Goal: Task Accomplishment & Management: Use online tool/utility

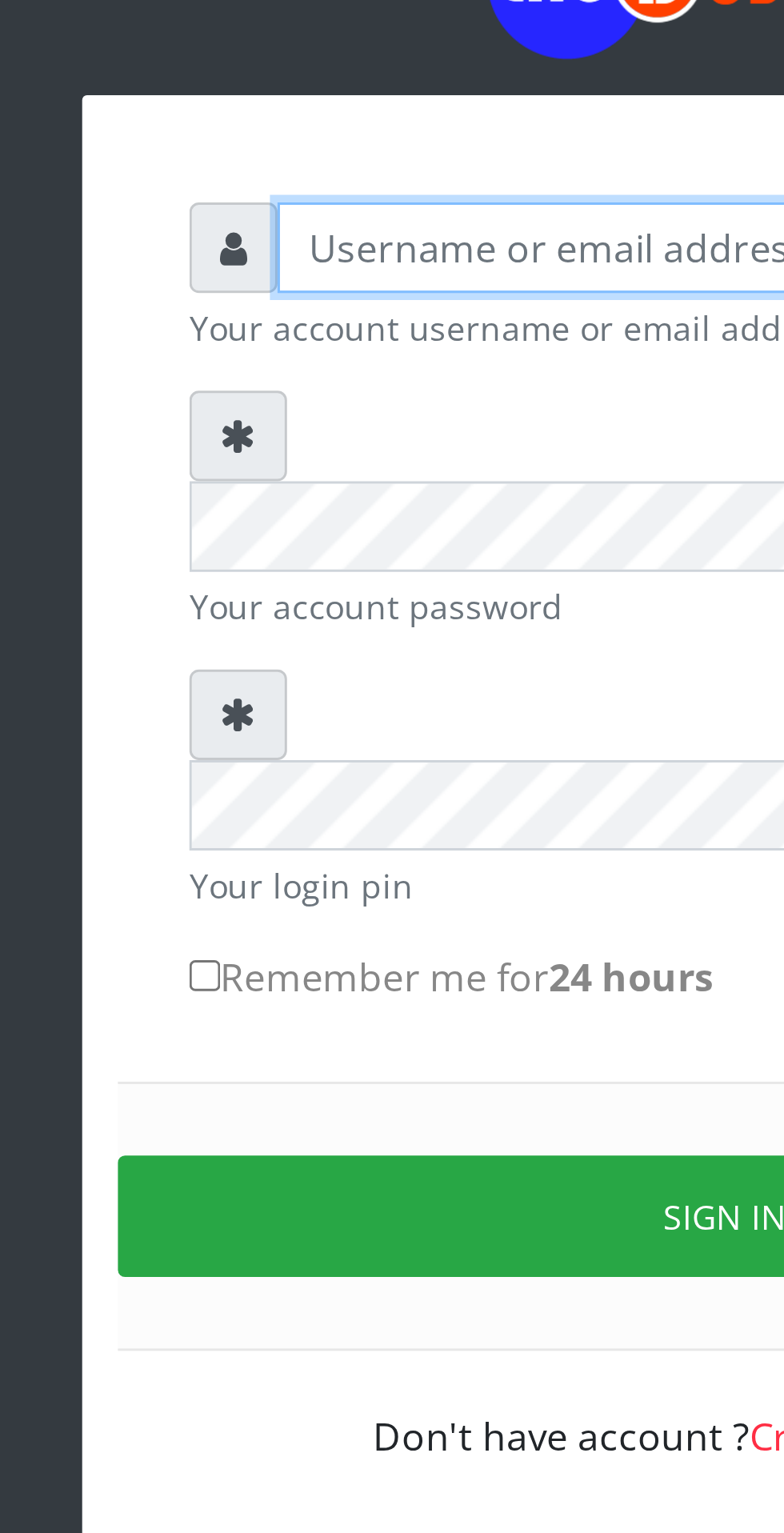
click at [307, 232] on input "text" at bounding box center [406, 240] width 330 height 30
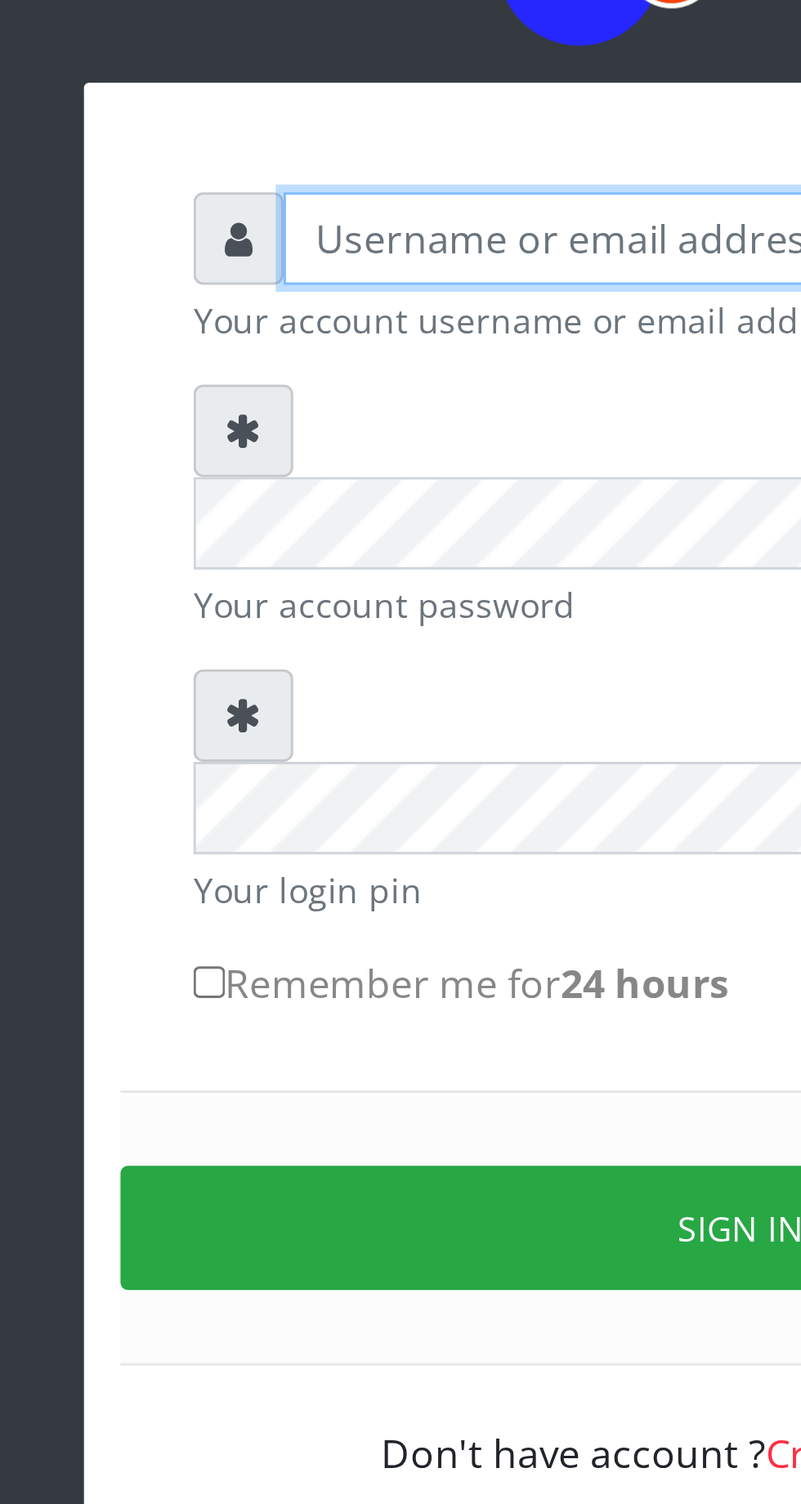
type input "Musluky"
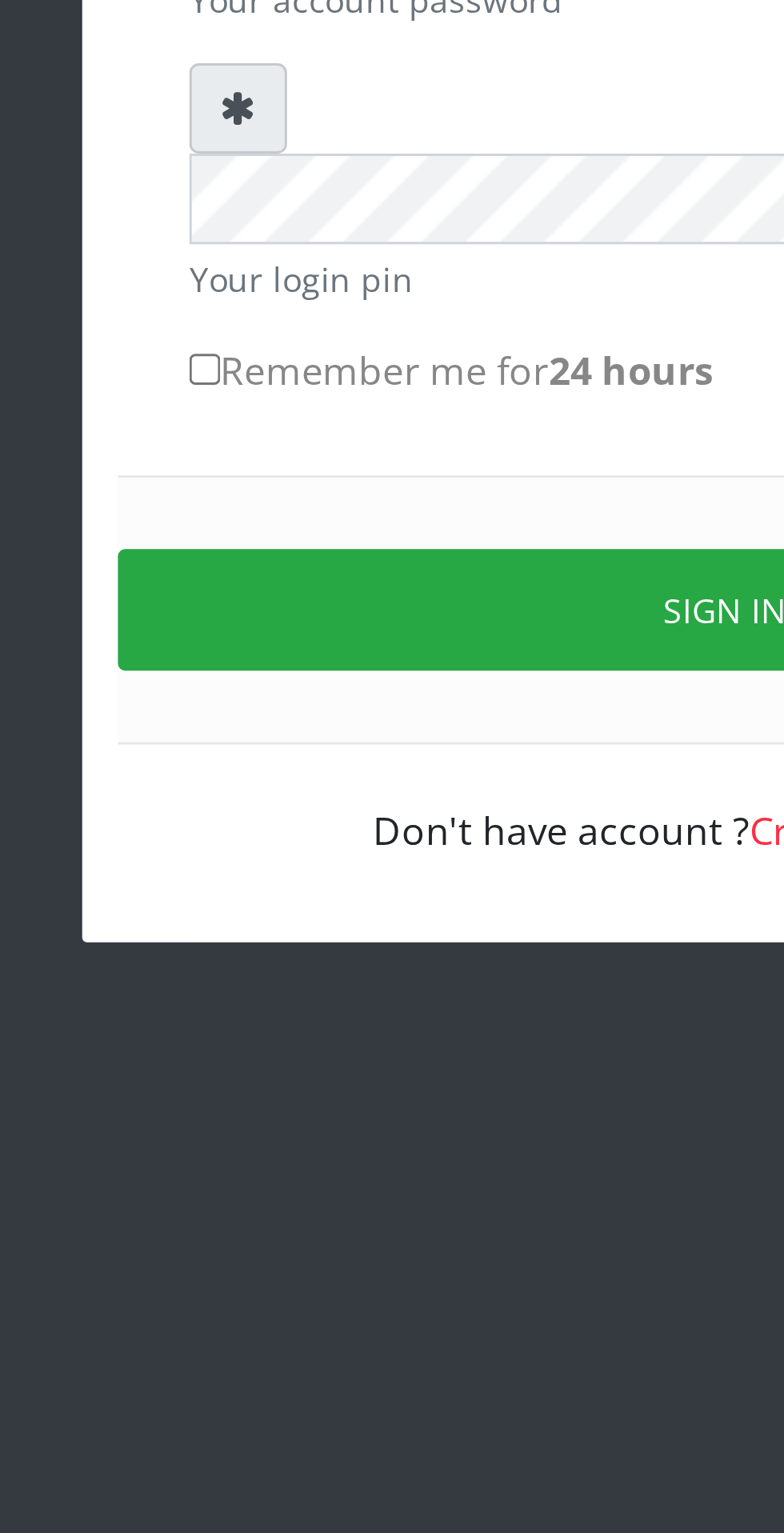
click at [362, 544] on button "Sign in" at bounding box center [392, 565] width 408 height 41
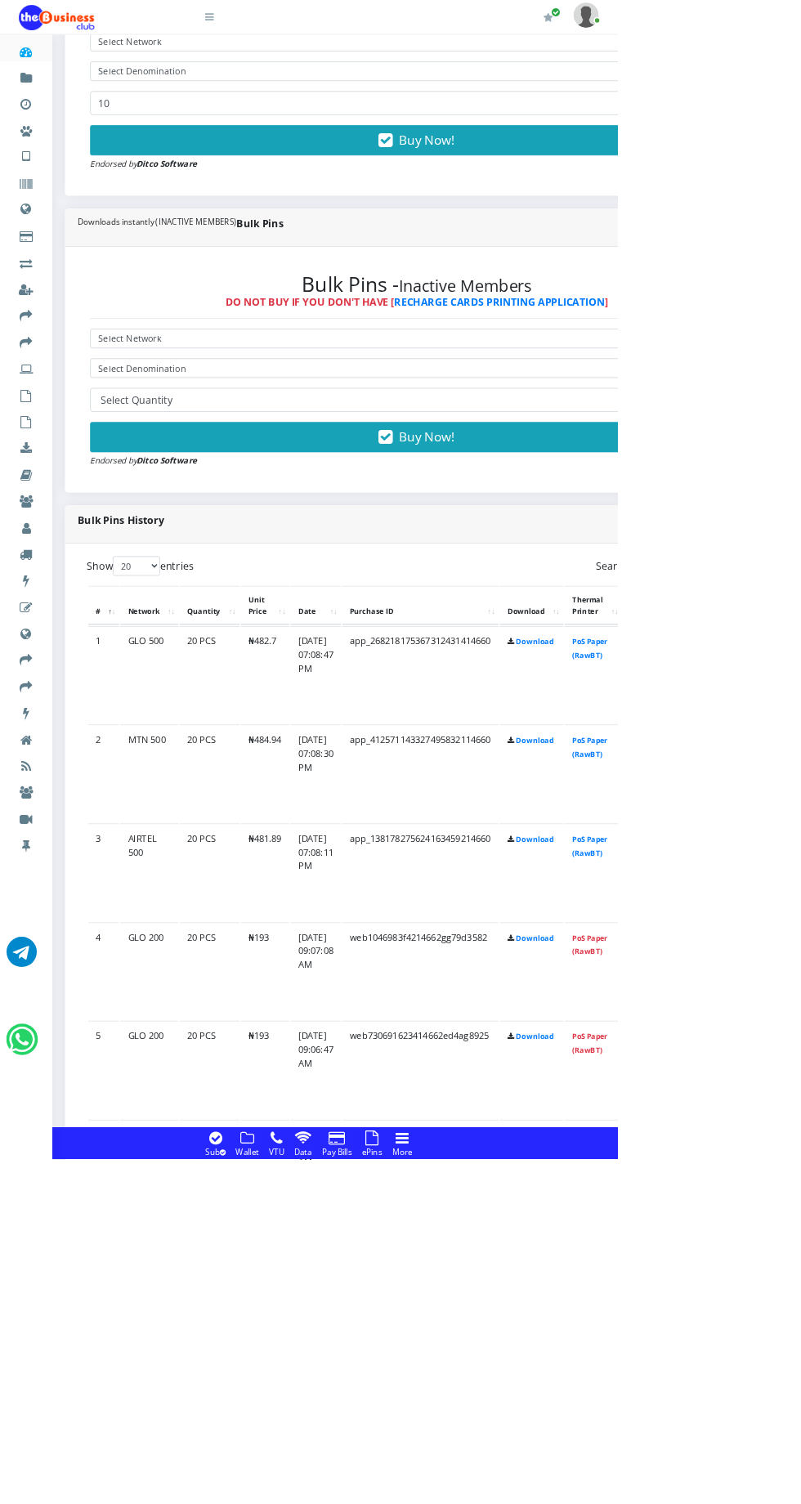
scroll to position [674, 0]
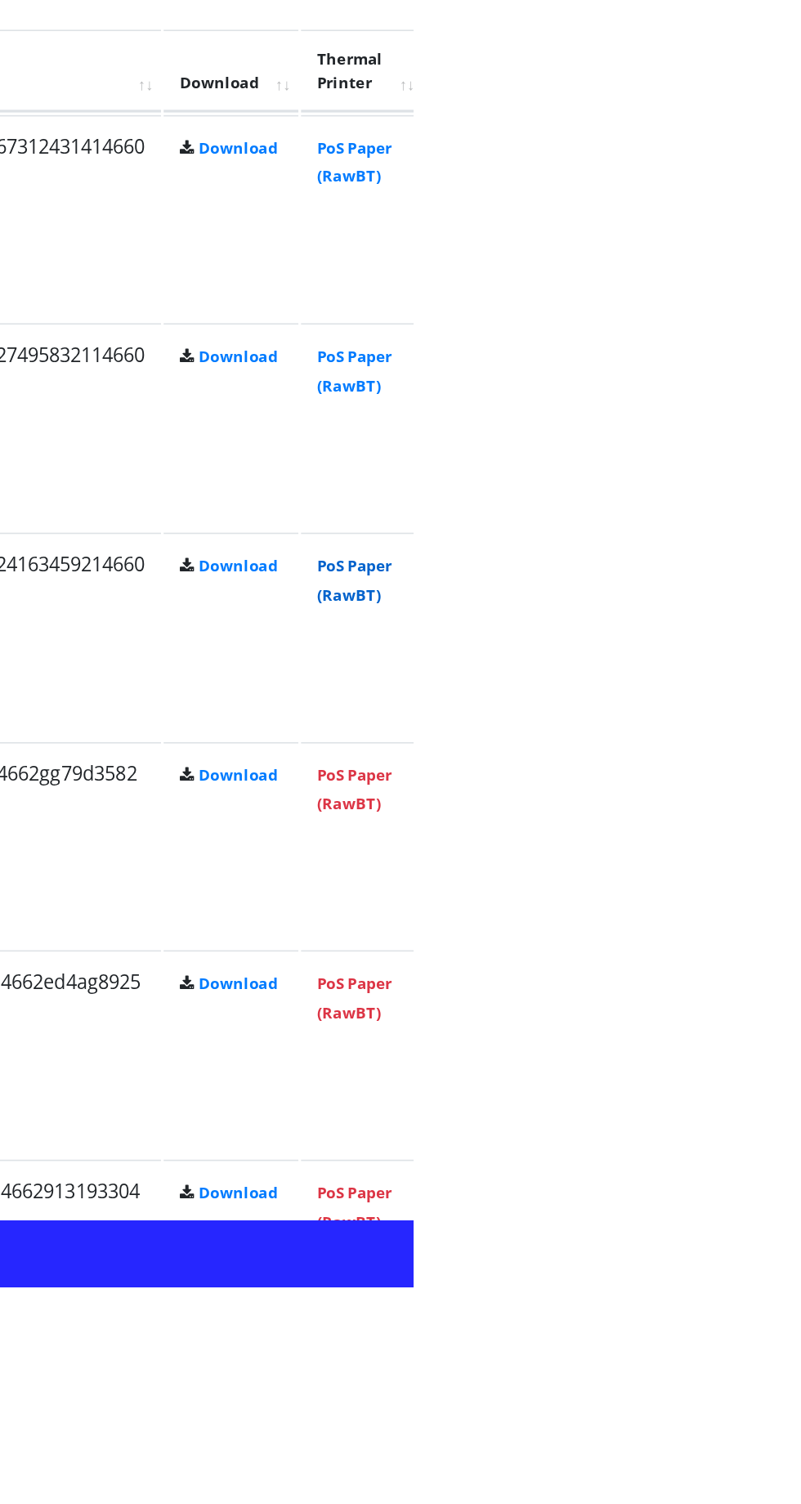
click at [788, 1058] on link "PoS Paper (RawBT)" at bounding box center [765, 1070] width 46 height 30
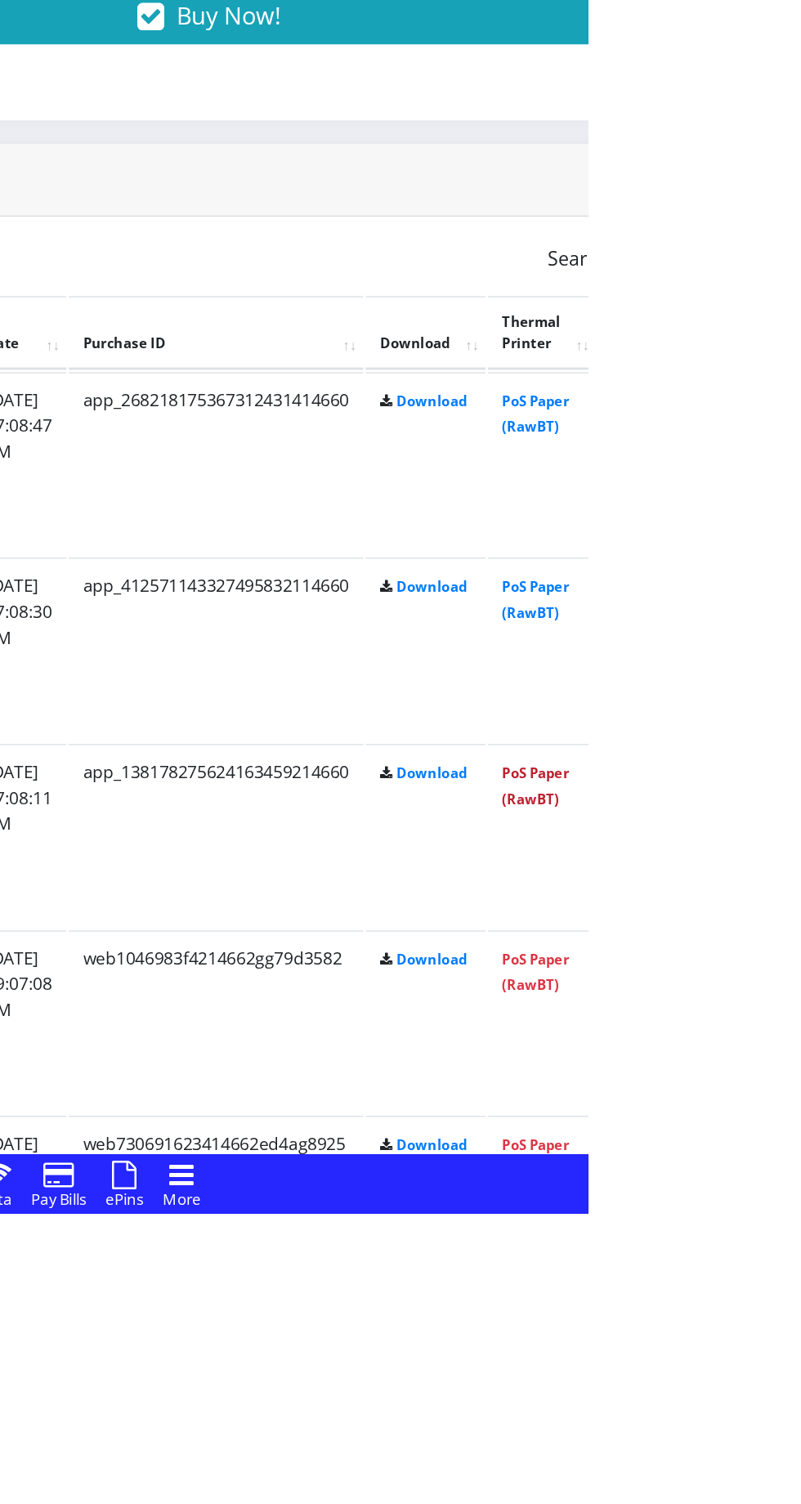
click at [788, 1209] on link "PoS Paper (RawBT)" at bounding box center [765, 1209] width 46 height 30
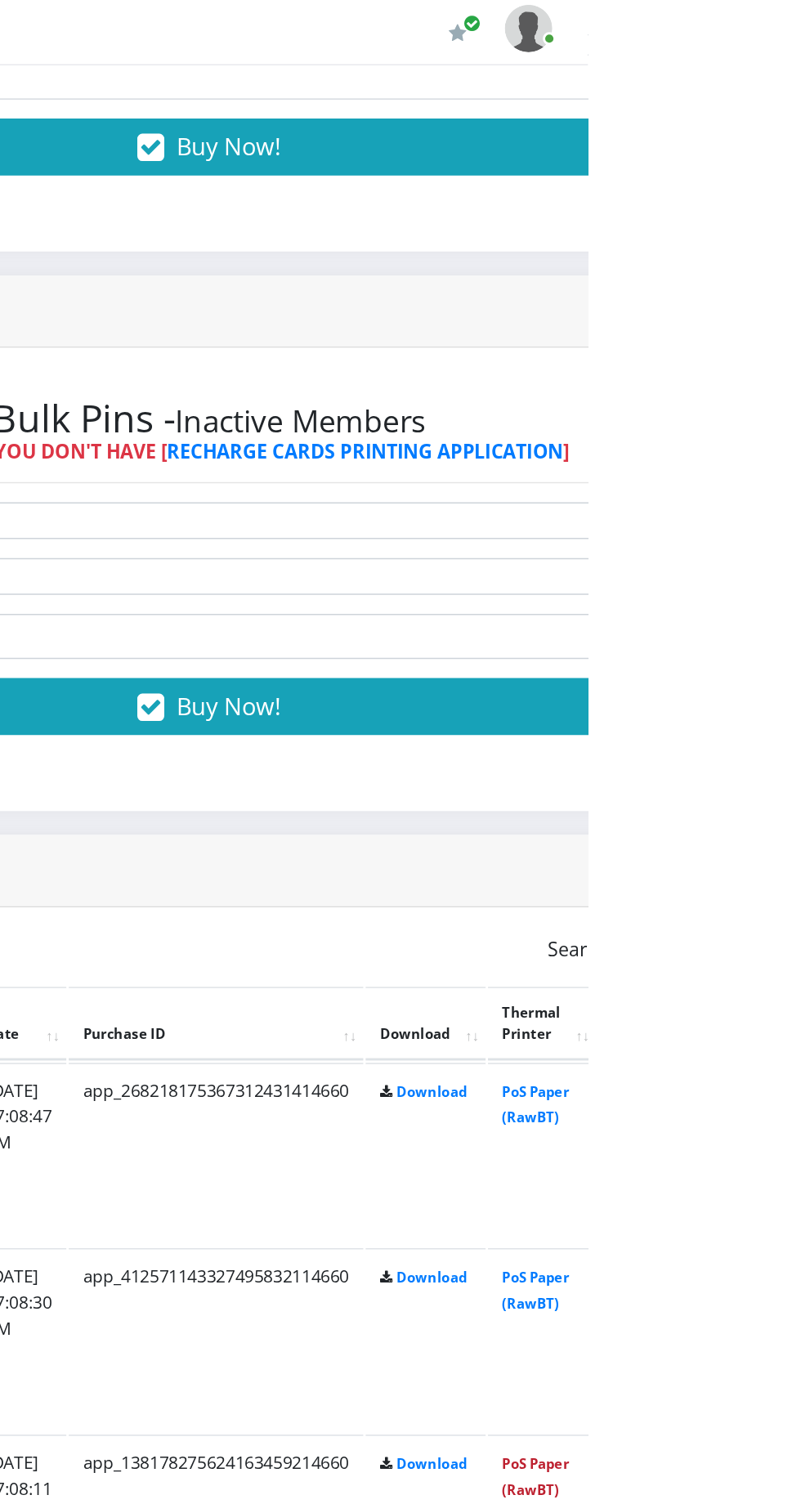
scroll to position [726, 0]
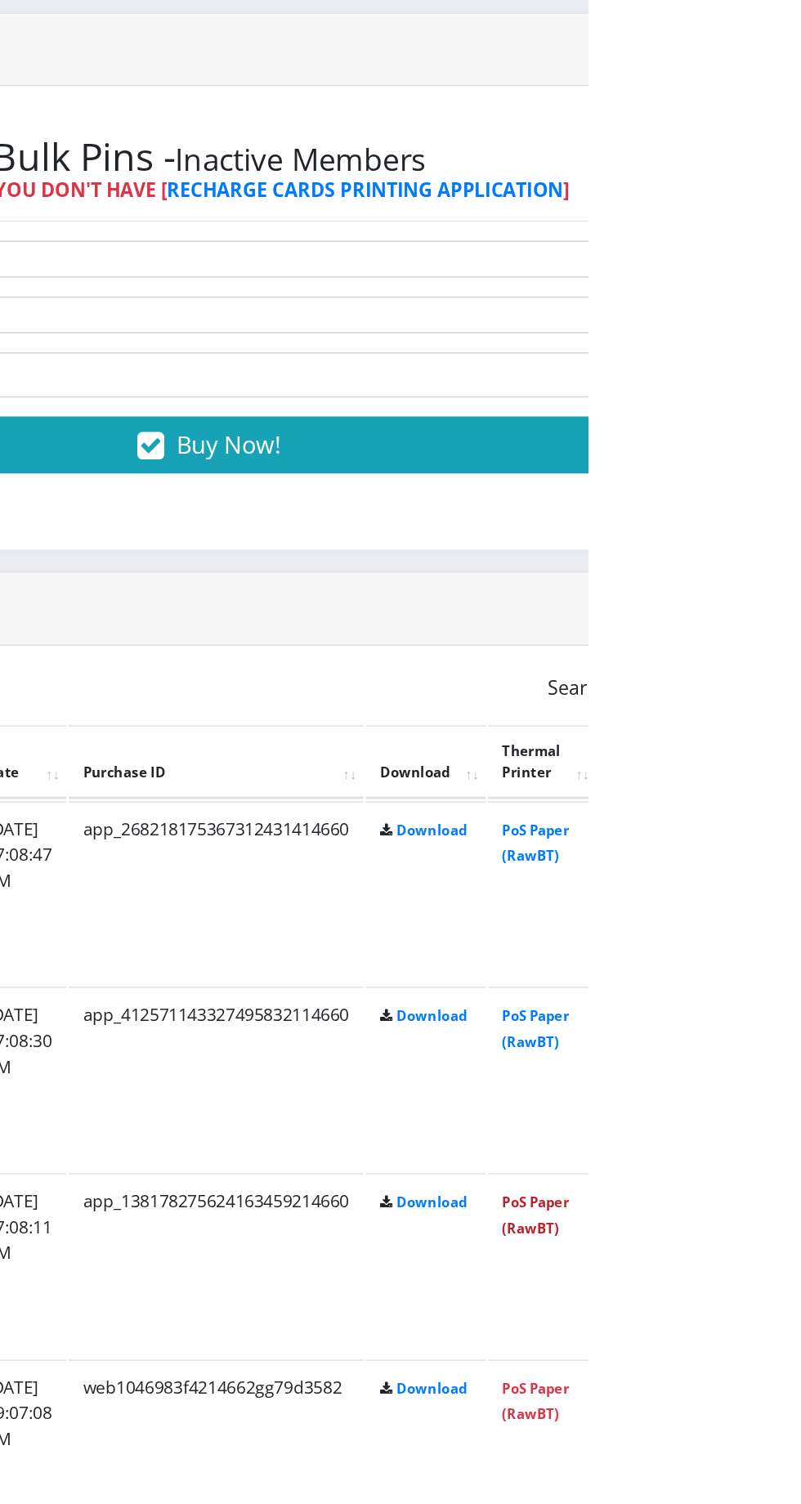
click at [788, 1013] on link "PoS Paper (RawBT)" at bounding box center [765, 1018] width 46 height 30
click at [610, 602] on strong "Bulk Pins History" at bounding box center [540, 597] width 879 height 20
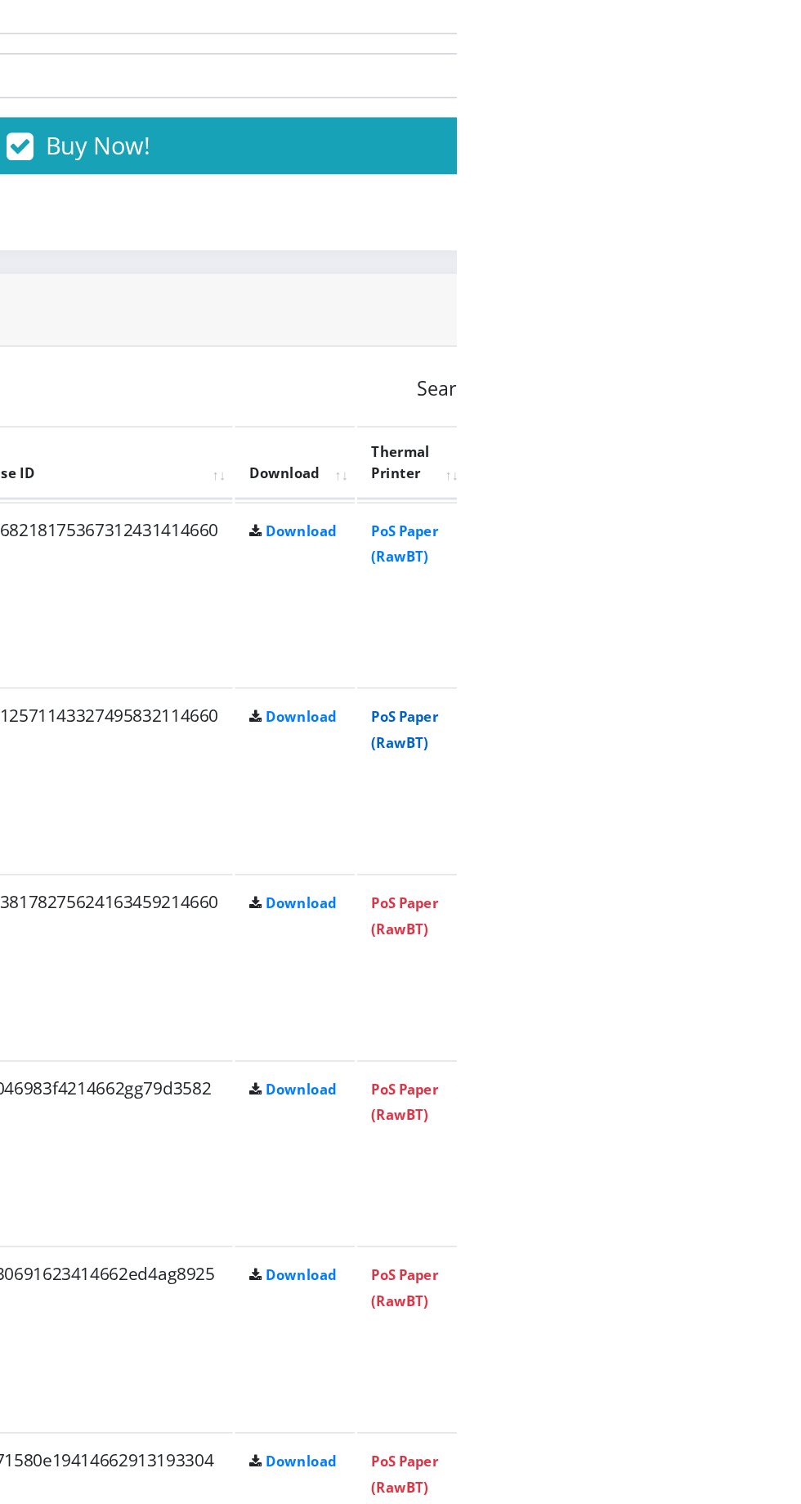
click at [788, 890] on link "PoS Paper (RawBT)" at bounding box center [765, 890] width 46 height 30
click at [788, 1014] on link "PoS Paper (RawBT)" at bounding box center [765, 1018] width 46 height 30
